Goal: Task Accomplishment & Management: Use online tool/utility

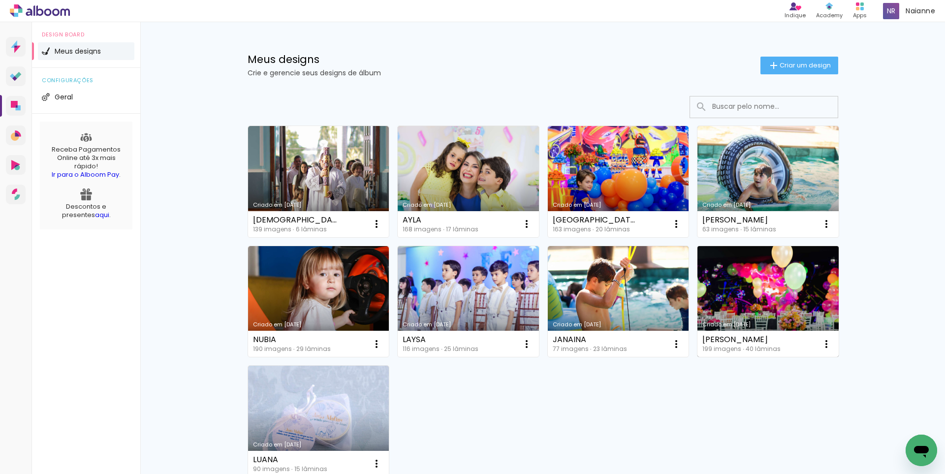
click at [712, 293] on link "Criado em [DATE]" at bounding box center [768, 301] width 141 height 111
